Goal: Transaction & Acquisition: Download file/media

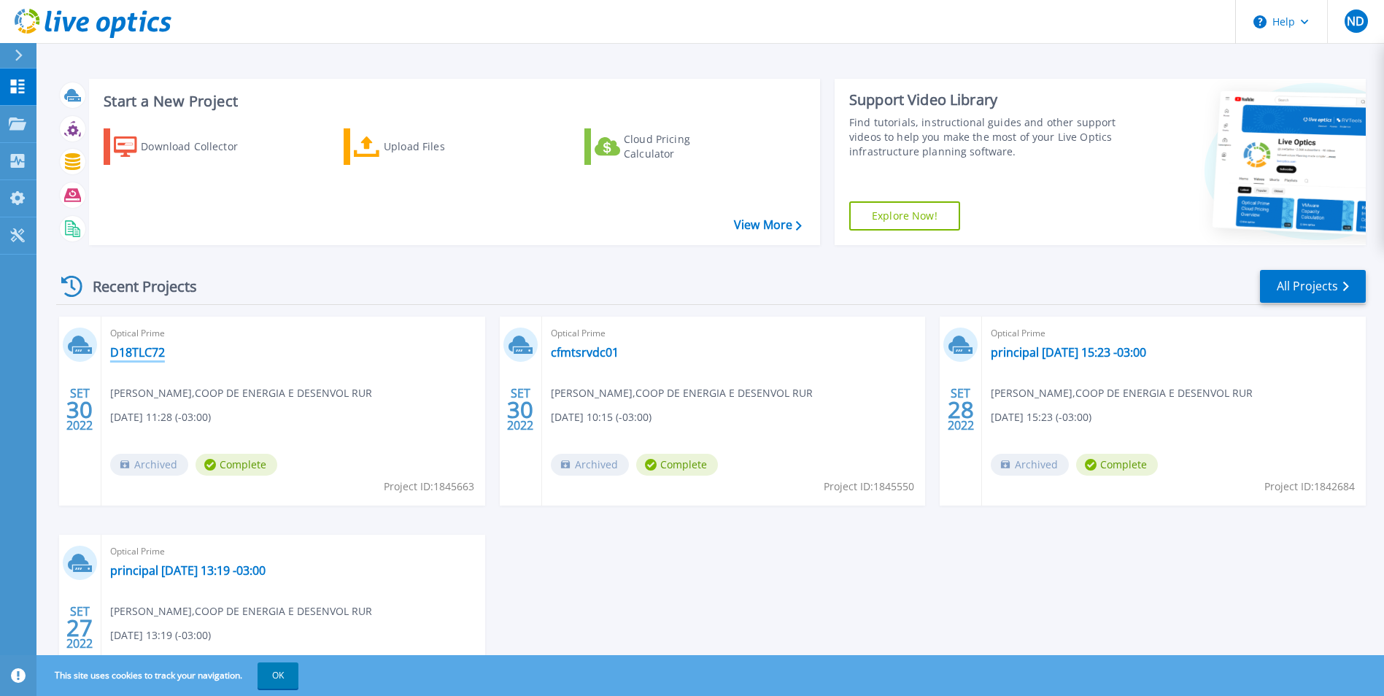
click at [140, 352] on link "D18TLC72" at bounding box center [137, 352] width 55 height 15
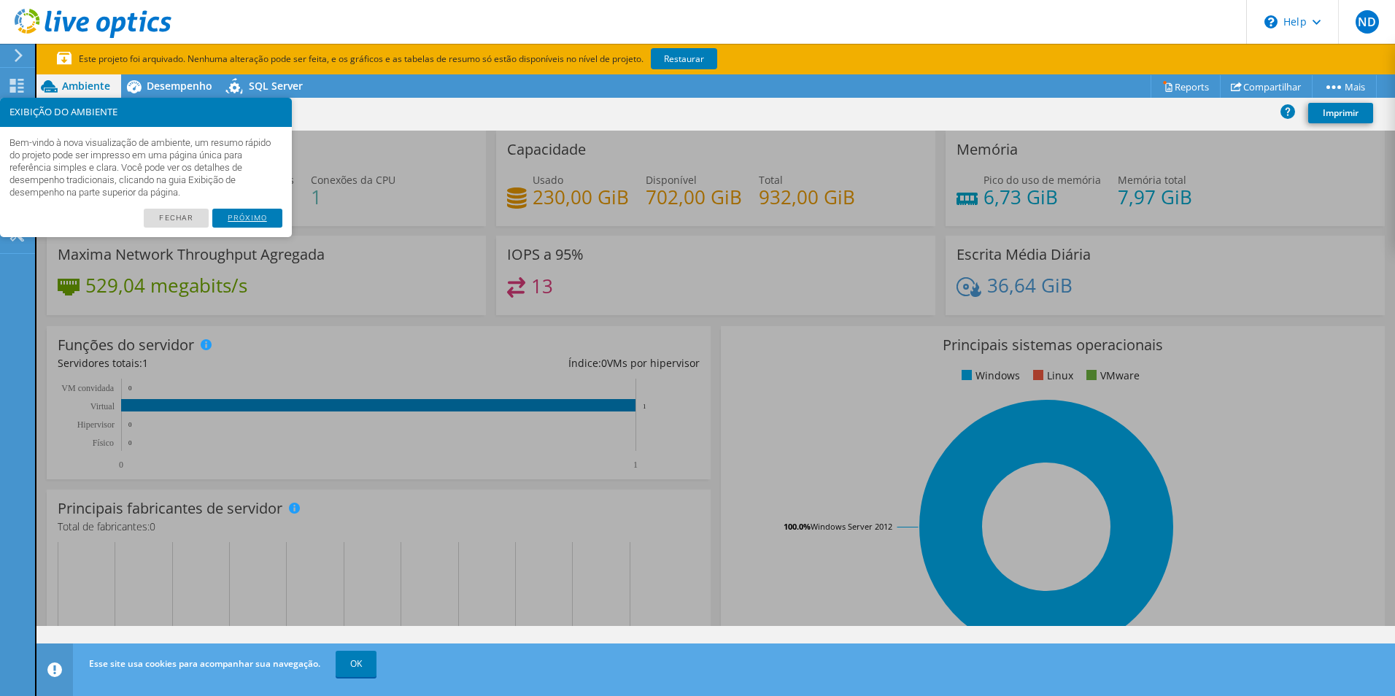
click at [247, 220] on link "Próximo" at bounding box center [247, 218] width 70 height 19
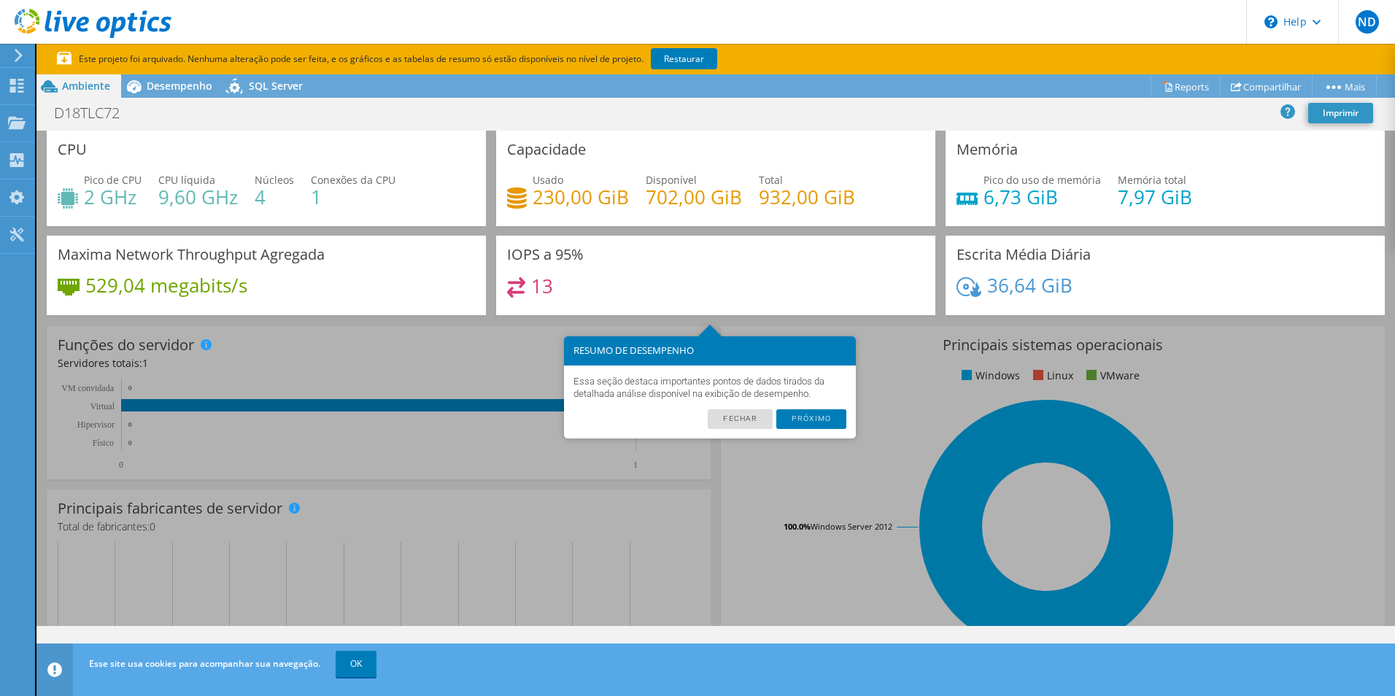
scroll to position [31, 0]
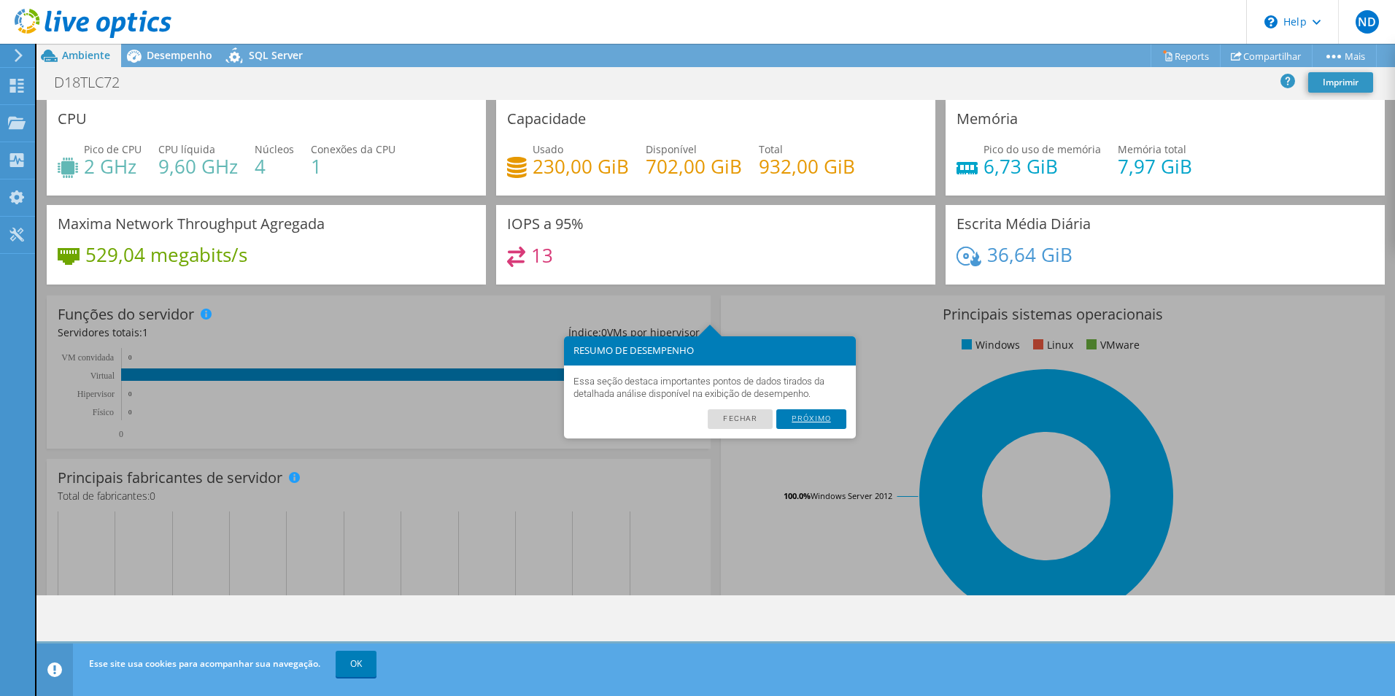
click at [797, 419] on link "Próximo" at bounding box center [811, 418] width 70 height 19
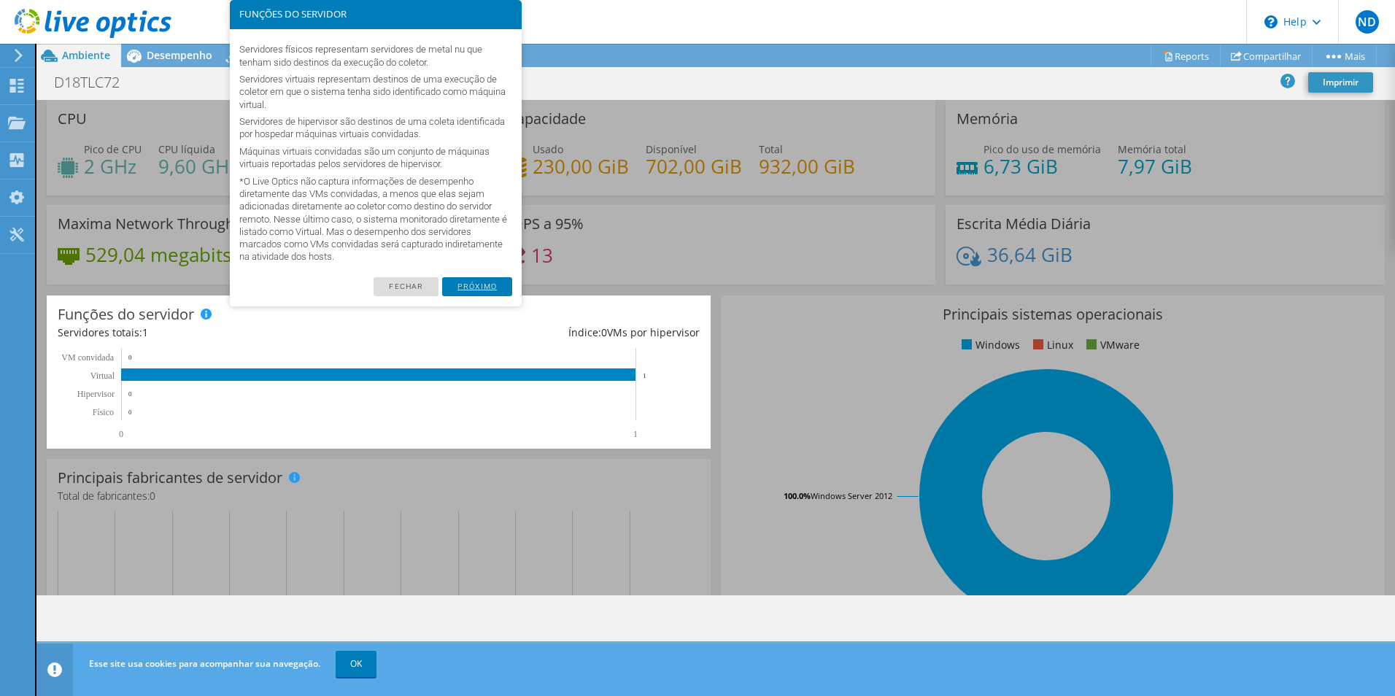
click at [484, 282] on link "Próximo" at bounding box center [477, 286] width 70 height 19
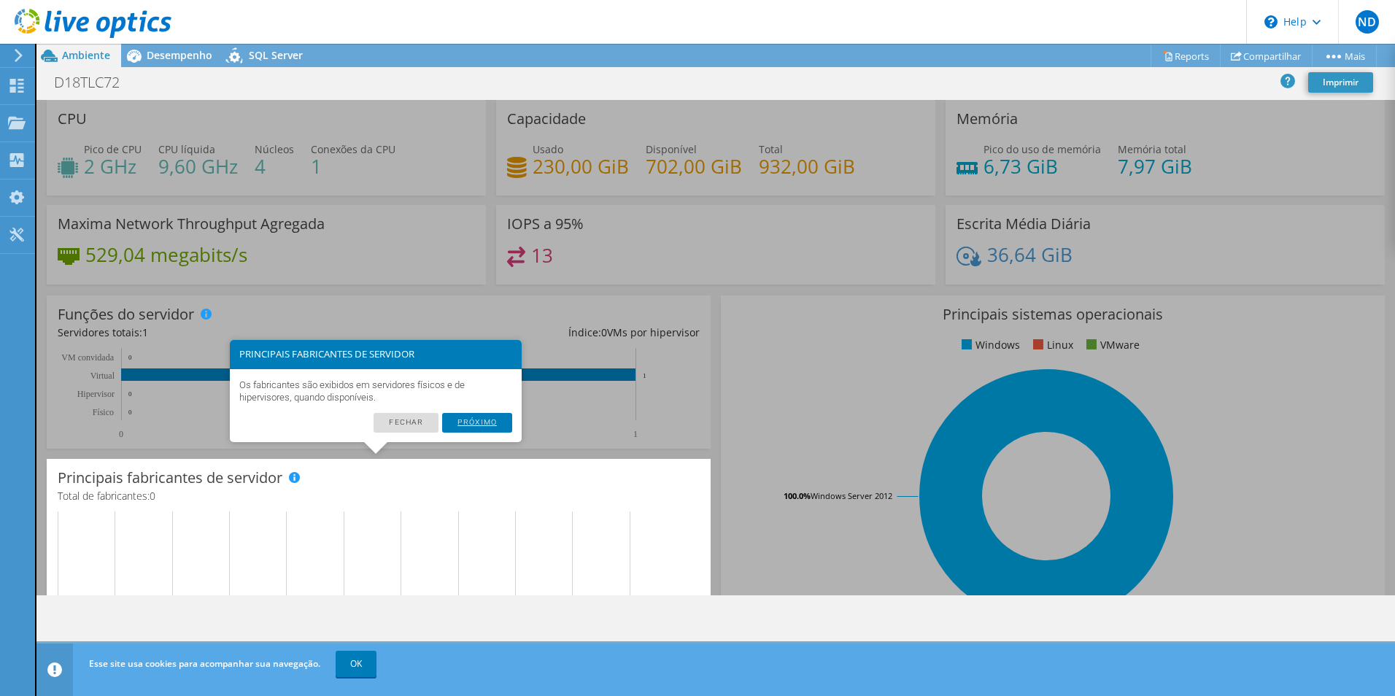
click at [479, 419] on link "Próximo" at bounding box center [477, 422] width 70 height 19
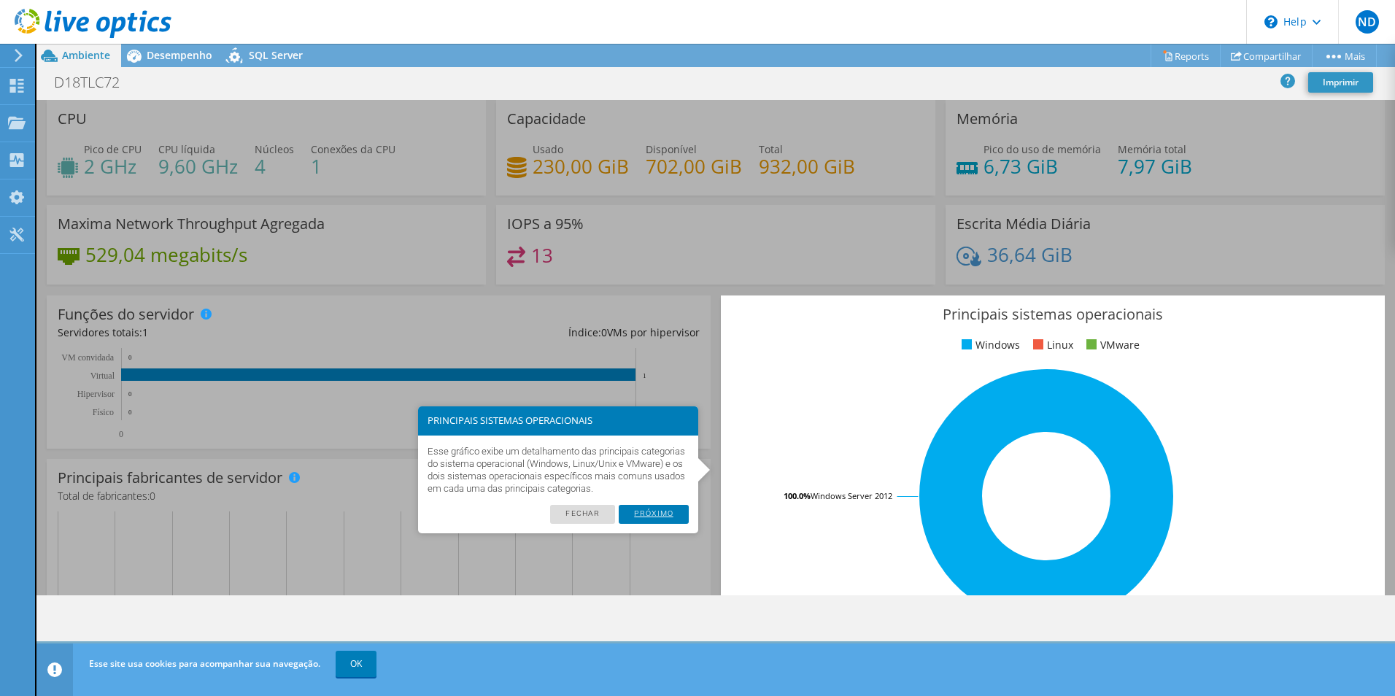
click at [644, 515] on link "Próximo" at bounding box center [654, 514] width 70 height 19
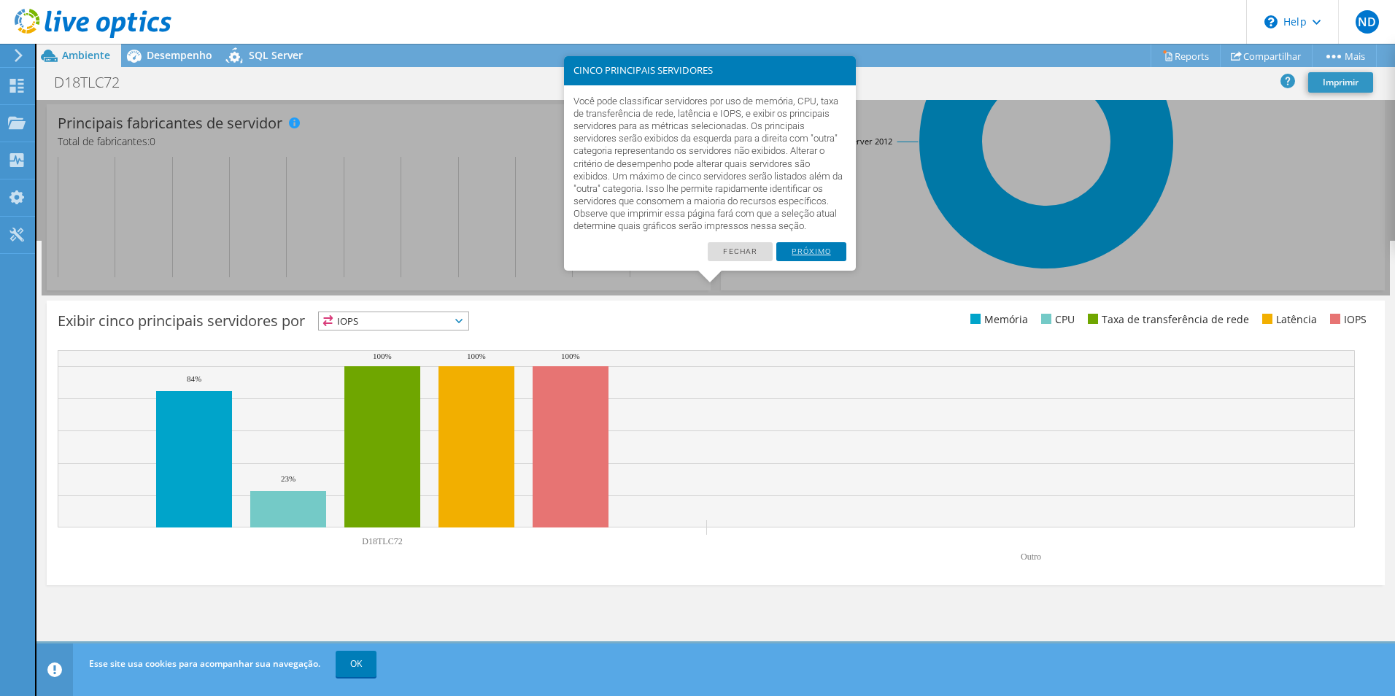
click at [820, 261] on link "Próximo" at bounding box center [811, 251] width 70 height 19
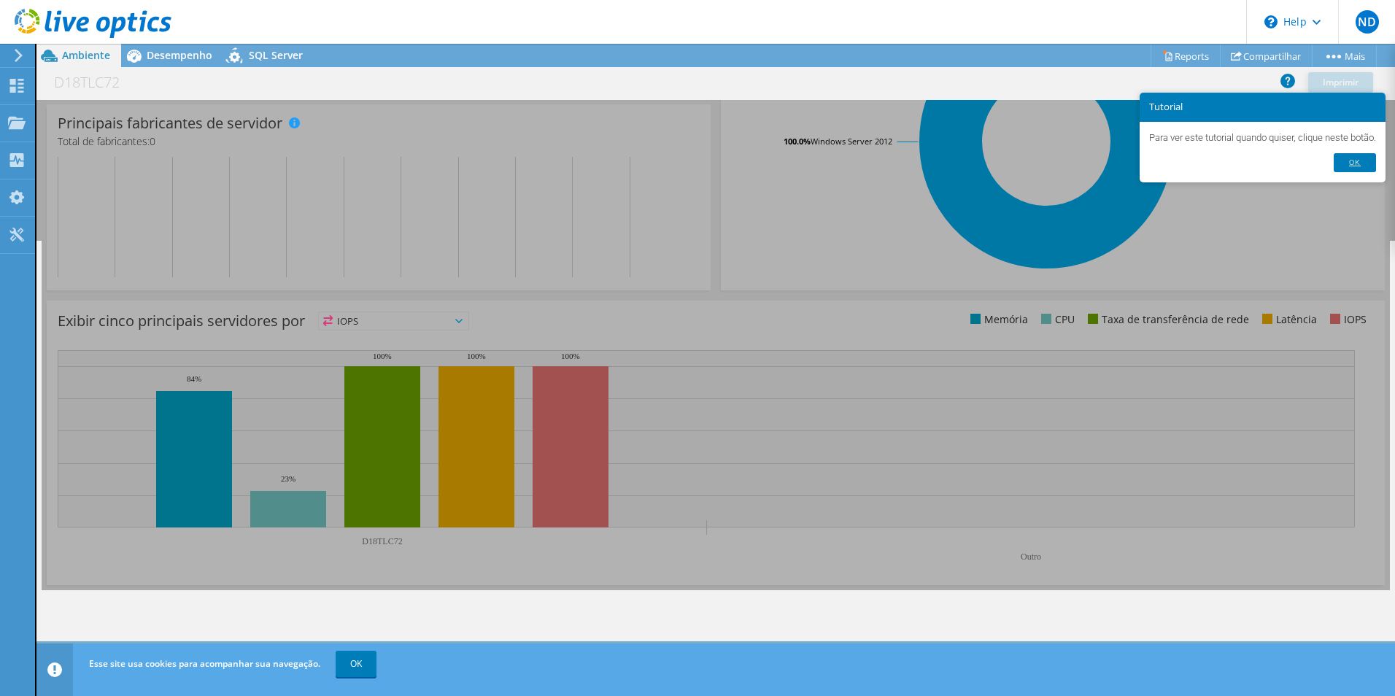
click at [1353, 161] on link "Ok" at bounding box center [1355, 162] width 42 height 19
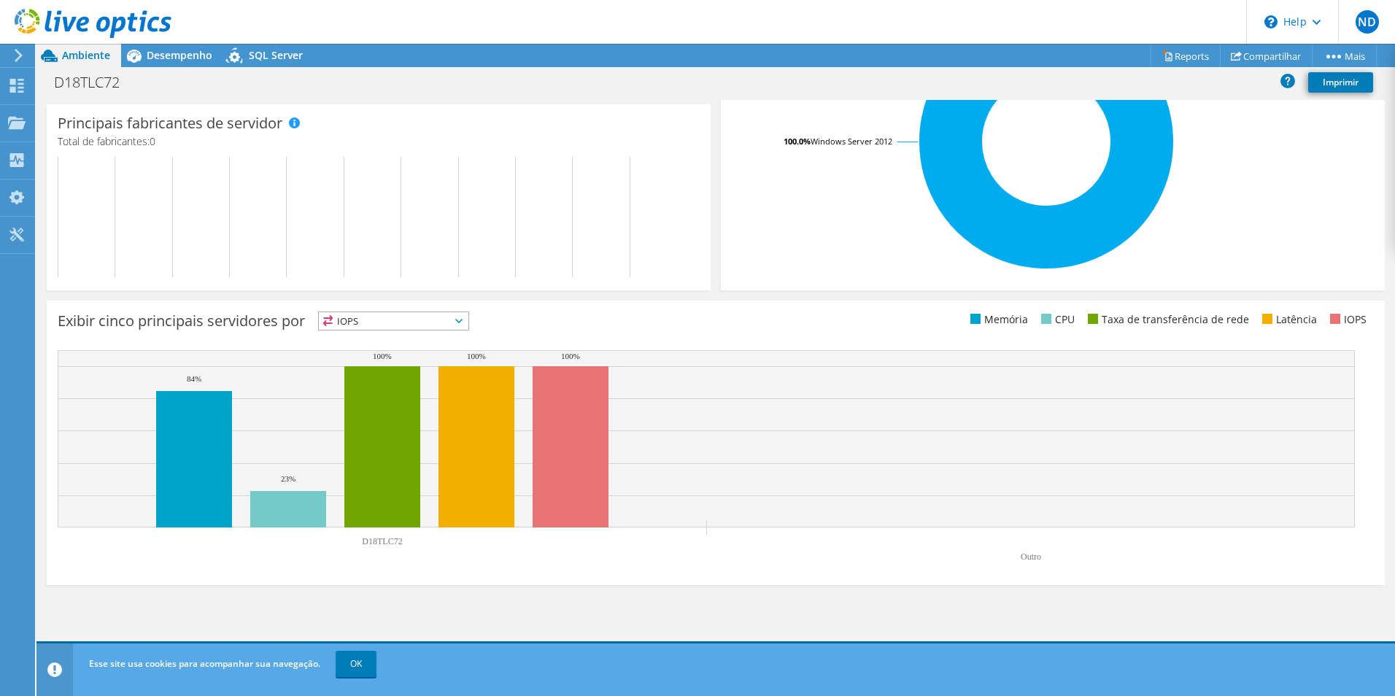
scroll to position [0, 0]
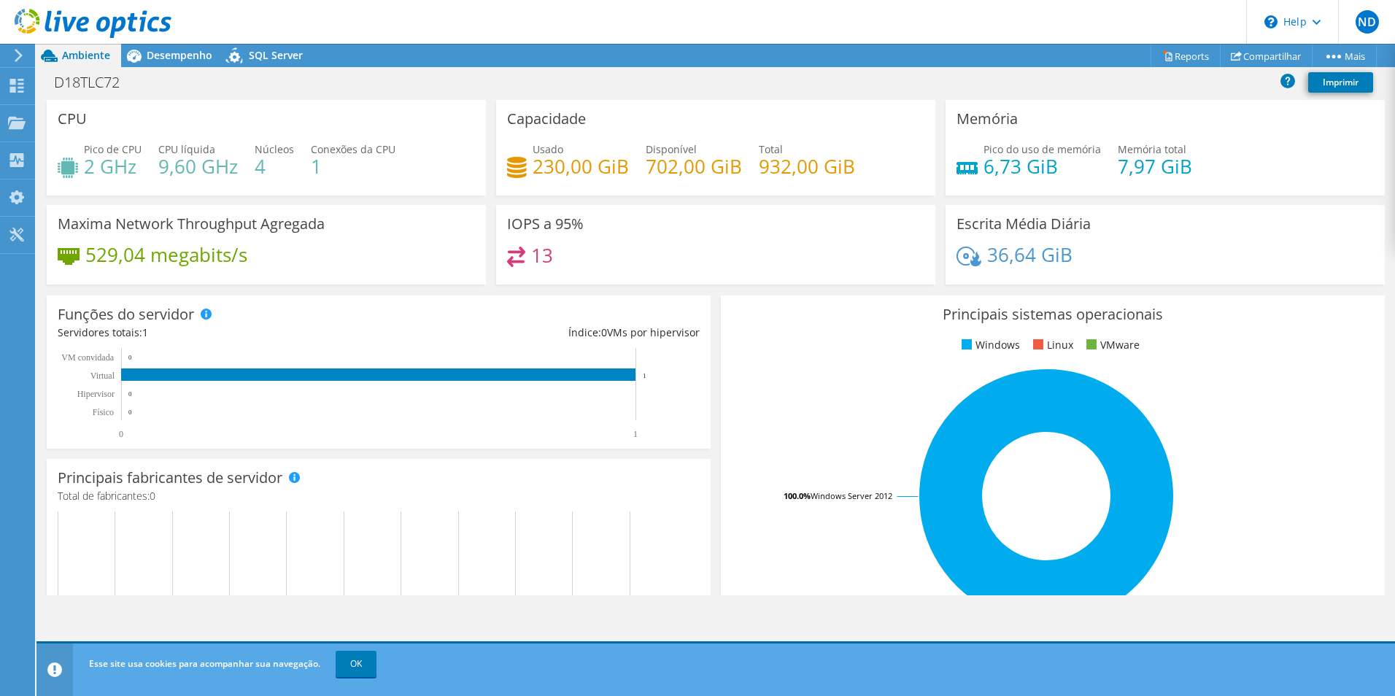
click at [16, 57] on icon at bounding box center [18, 55] width 11 height 13
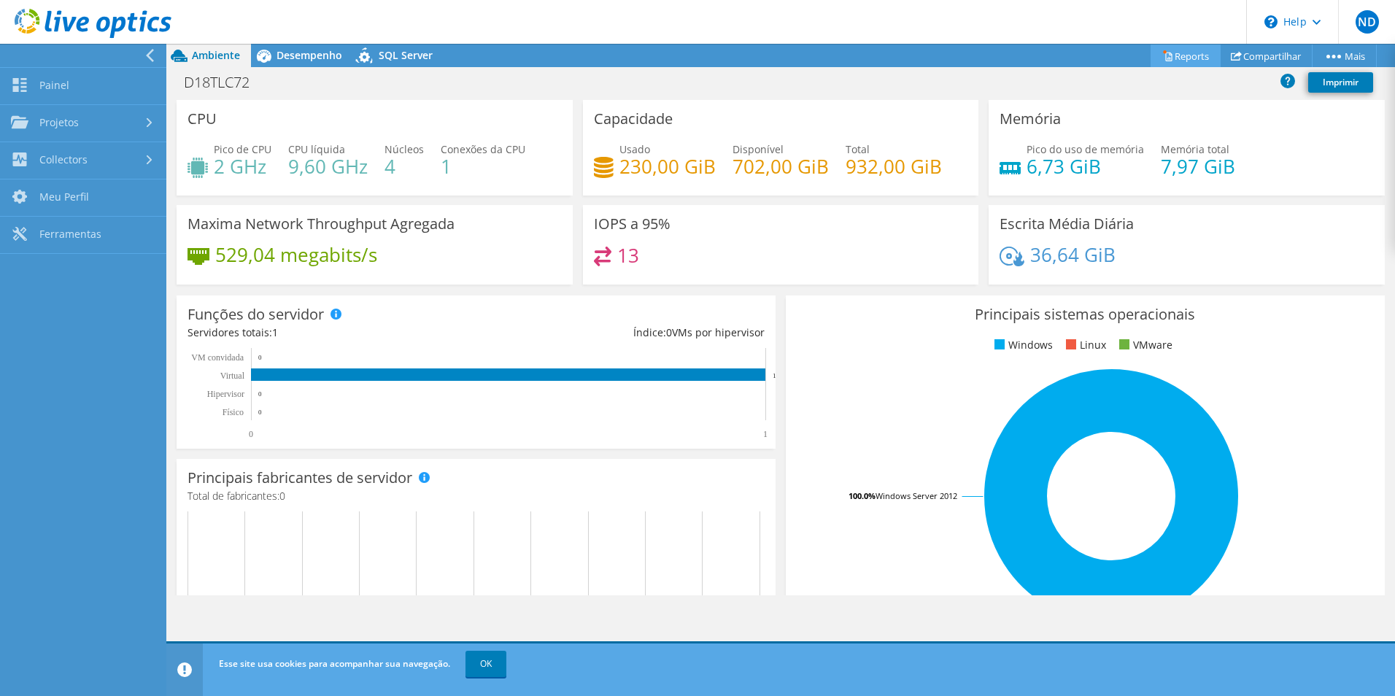
click at [1190, 58] on link "Reports" at bounding box center [1185, 55] width 70 height 23
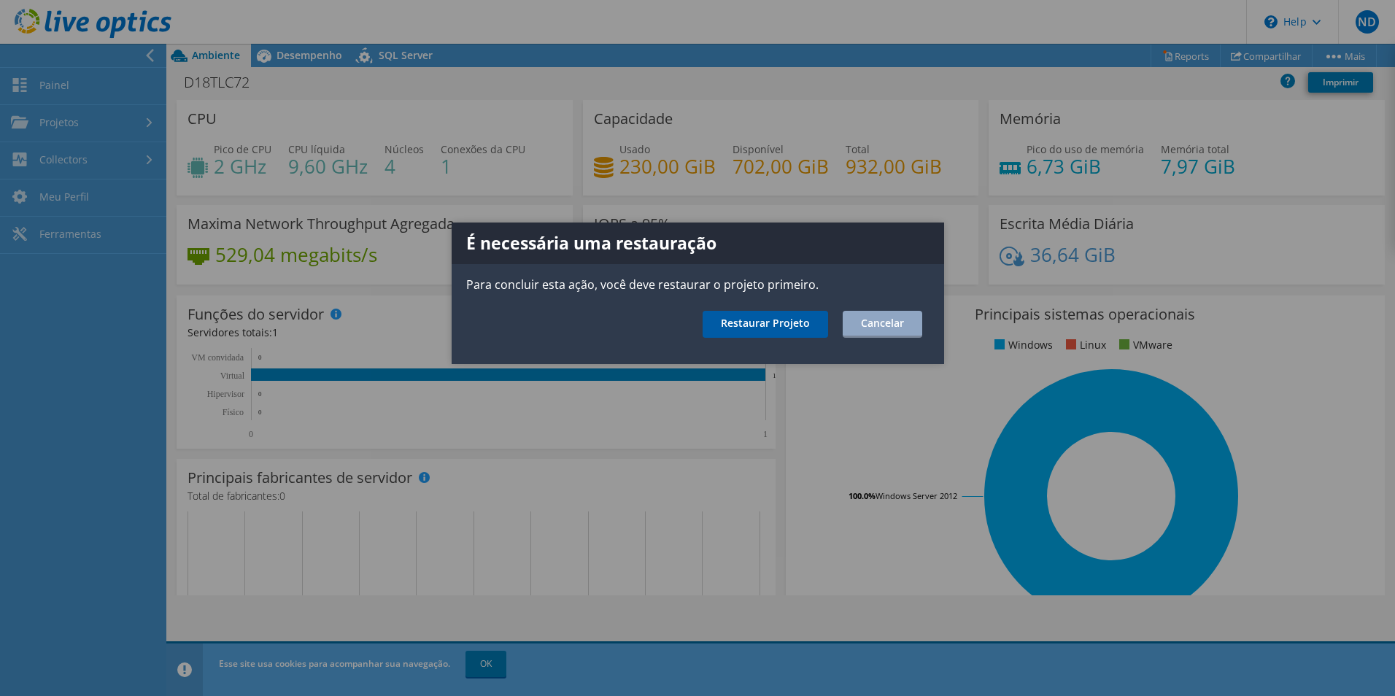
click at [800, 326] on link "Restaurar Projeto" at bounding box center [765, 324] width 125 height 27
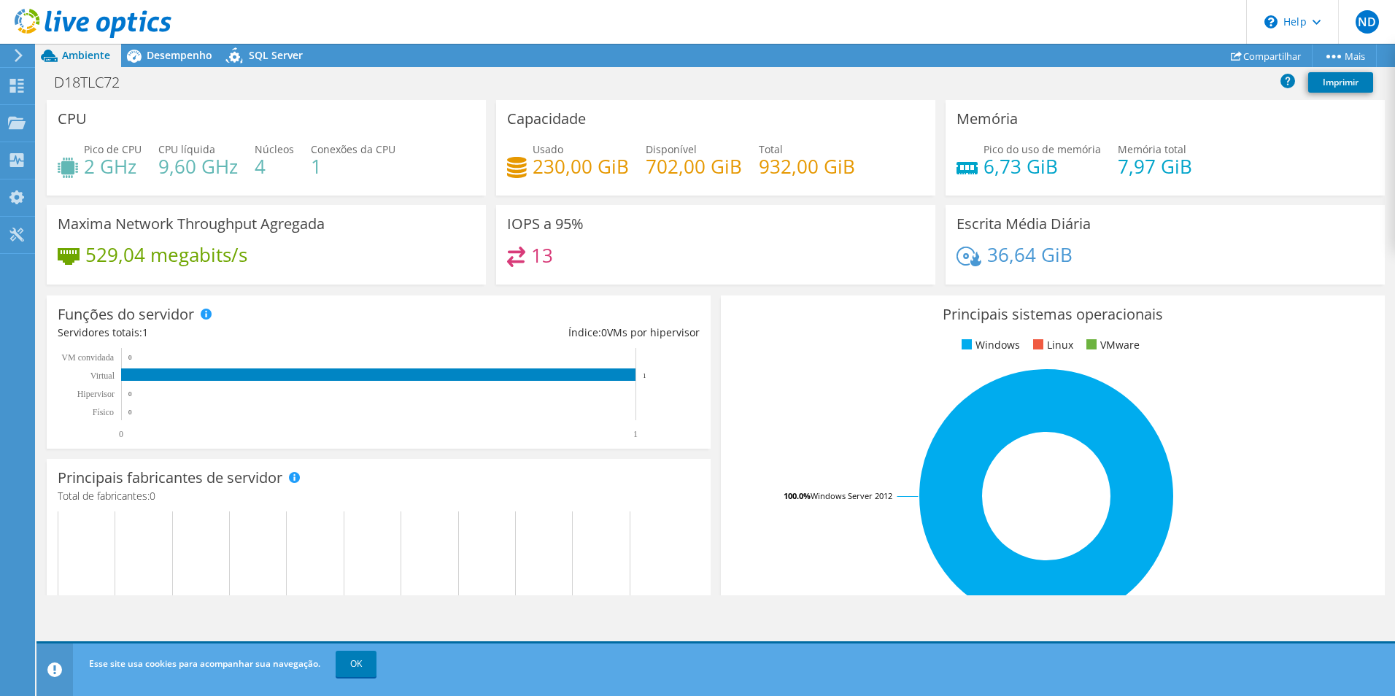
click at [13, 58] on icon at bounding box center [18, 55] width 11 height 13
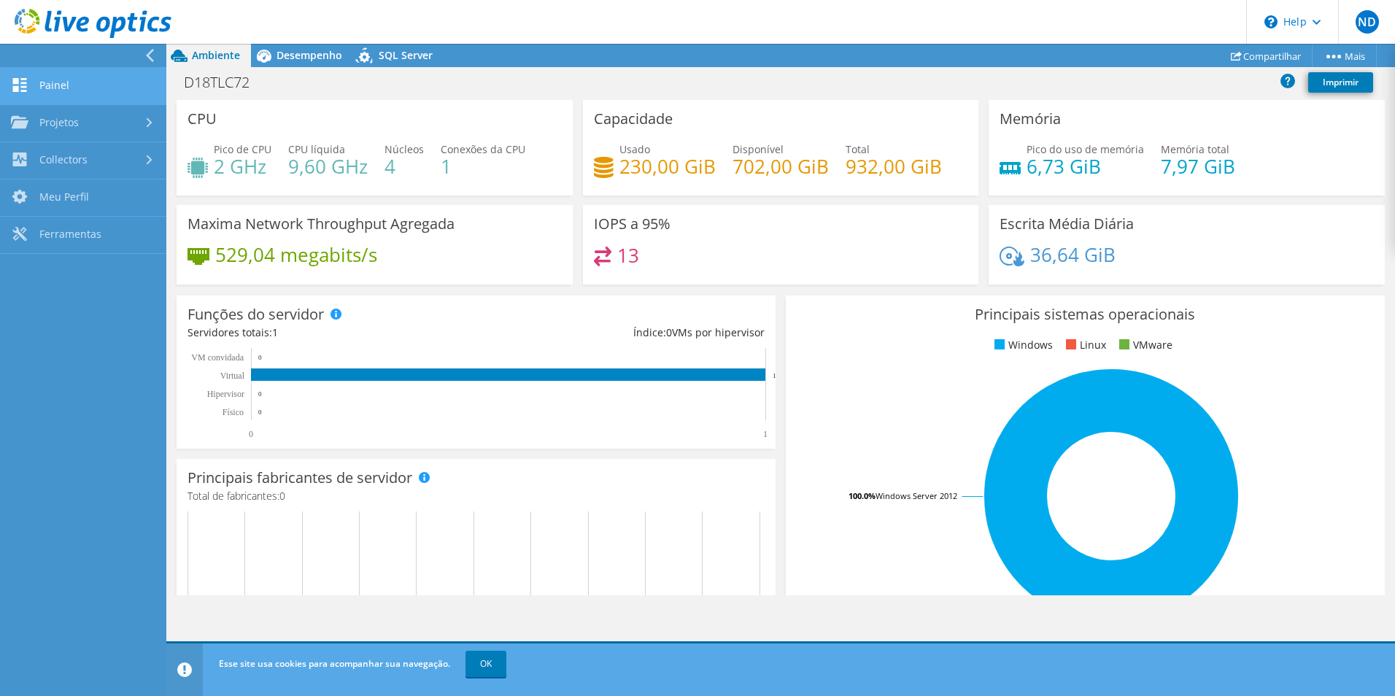
click at [51, 93] on link "Painel" at bounding box center [83, 86] width 166 height 37
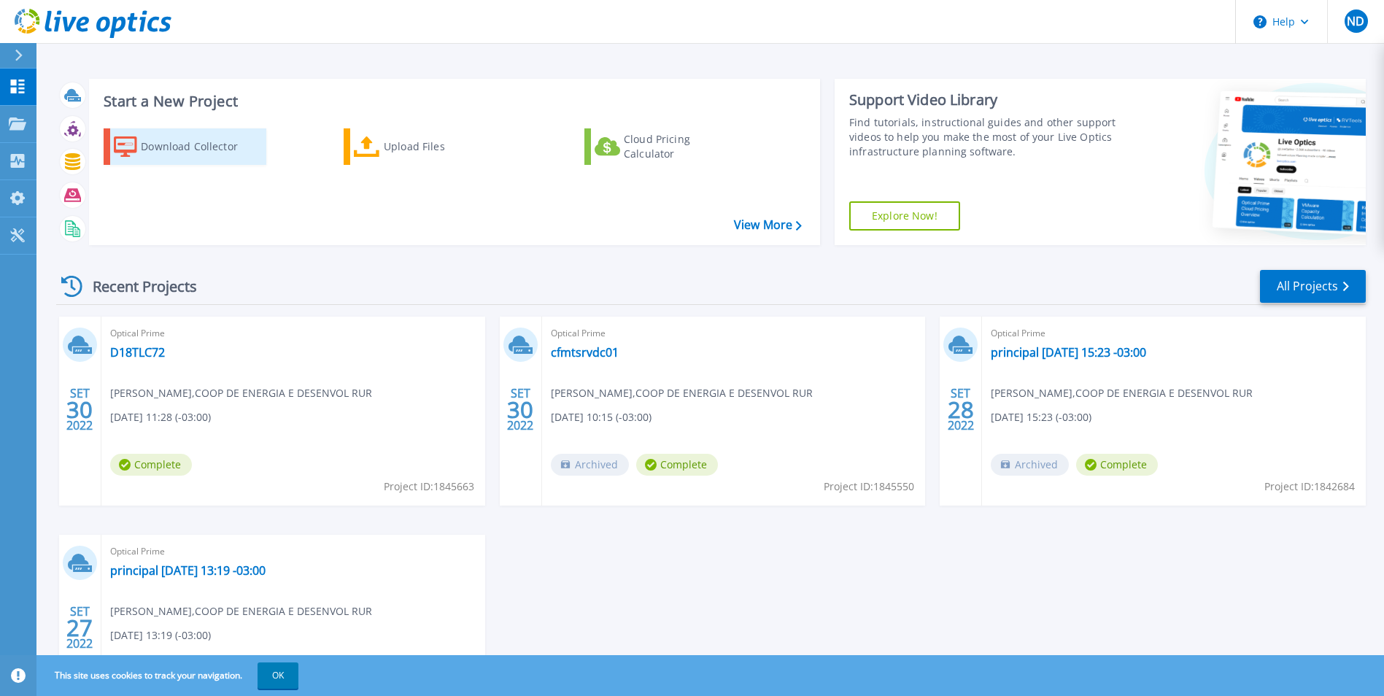
click at [166, 147] on div "Download Collector" at bounding box center [199, 146] width 117 height 29
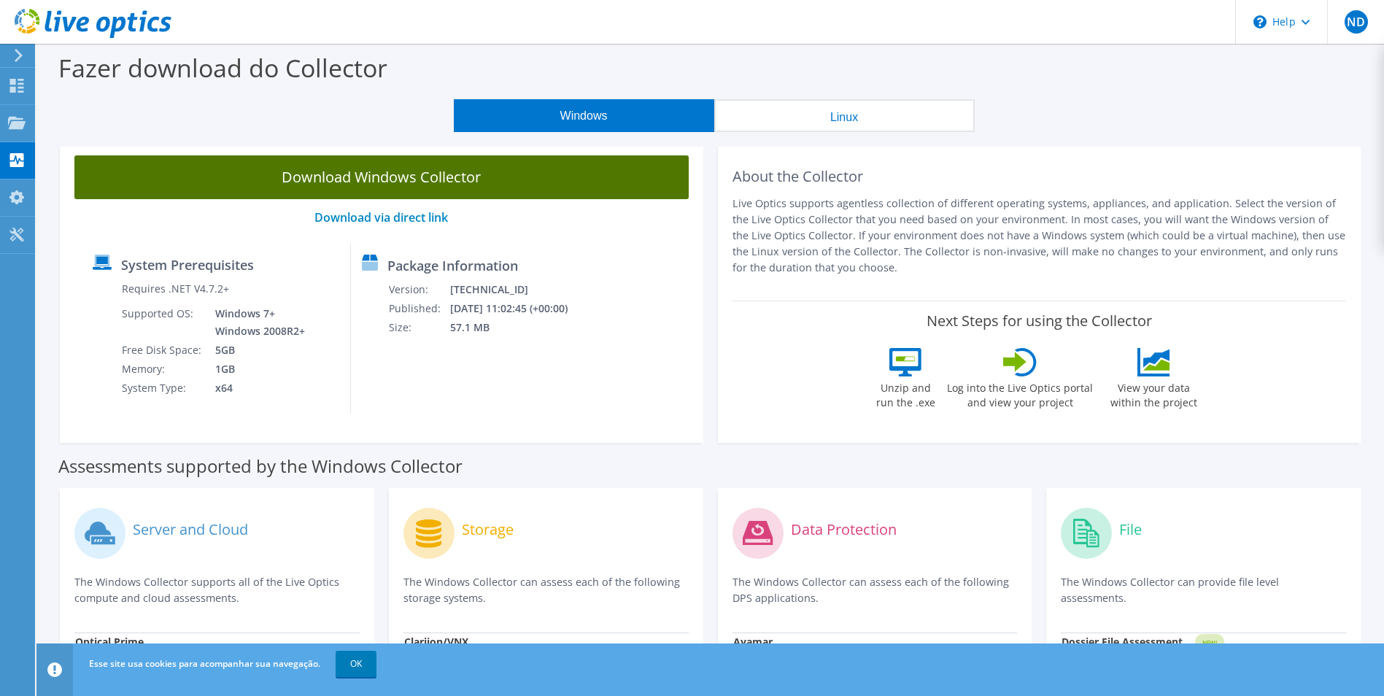
click at [334, 182] on link "Download Windows Collector" at bounding box center [381, 177] width 614 height 44
